Goal: Find specific page/section: Find specific page/section

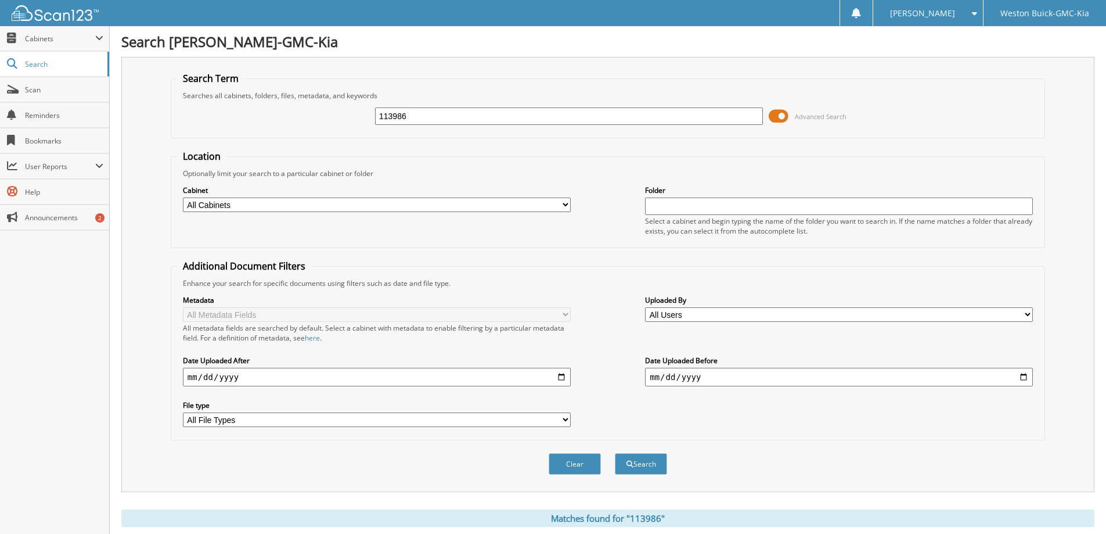
drag, startPoint x: 413, startPoint y: 120, endPoint x: 171, endPoint y: 165, distance: 246.9
click at [171, 165] on form "Search Term Searches all cabinets, folders, files, metadata, and keywords 11398…" at bounding box center [608, 279] width 874 height 415
click at [403, 120] on input "text" at bounding box center [569, 115] width 388 height 17
type input "123664"
click at [615, 453] on button "Search" at bounding box center [641, 463] width 52 height 21
